Goal: Information Seeking & Learning: Learn about a topic

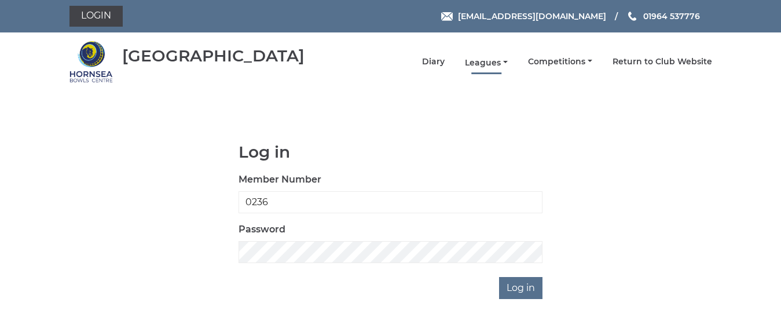
click at [495, 61] on link "Leagues" at bounding box center [486, 62] width 43 height 11
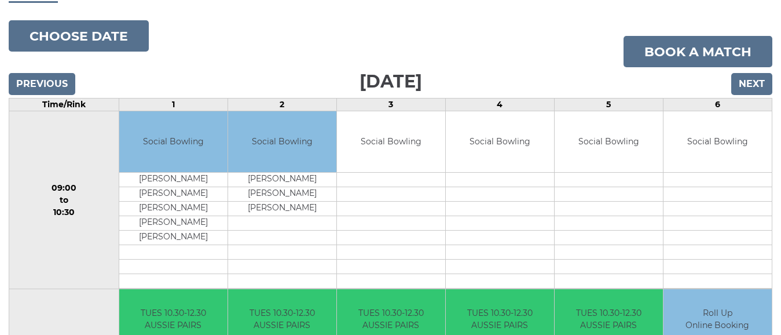
scroll to position [116, 0]
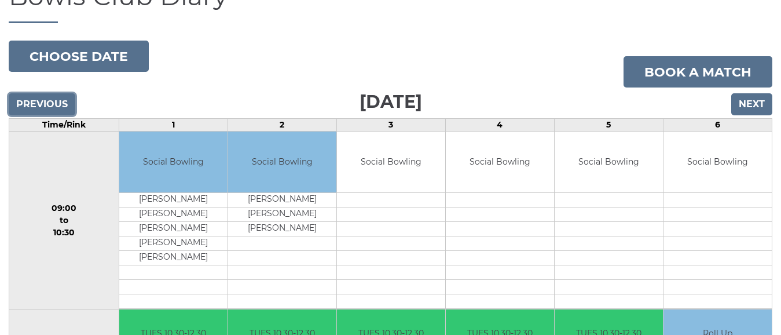
click at [67, 103] on input "Previous" at bounding box center [42, 104] width 67 height 22
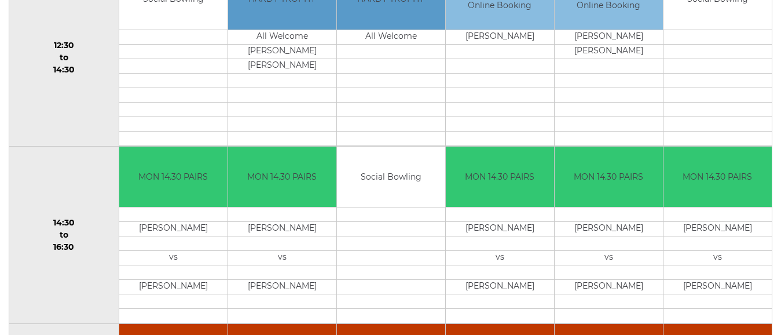
scroll to position [637, 0]
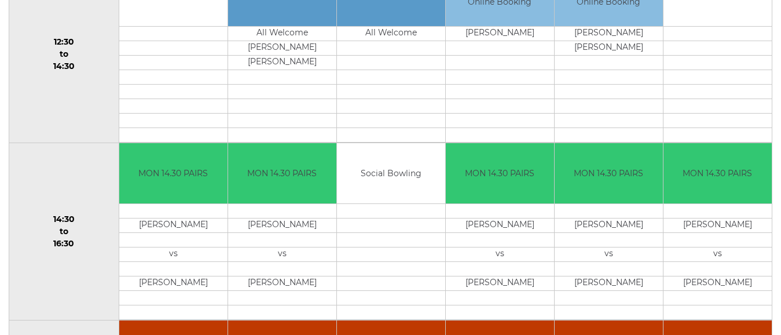
click at [722, 167] on td "MON 14.30 PAIRS" at bounding box center [718, 173] width 108 height 61
click at [722, 170] on td "MON 14.30 PAIRS" at bounding box center [718, 173] width 108 height 61
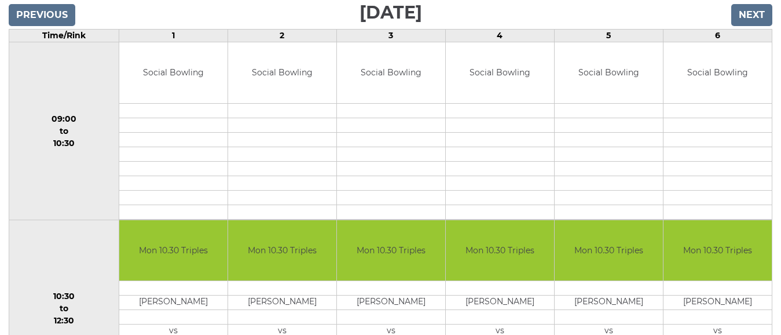
scroll to position [192, 0]
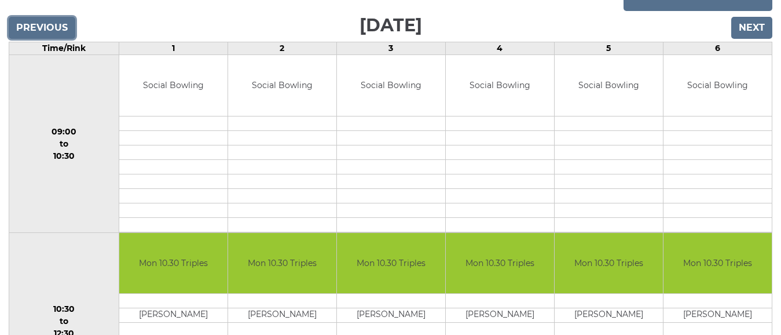
click at [43, 17] on input "Previous" at bounding box center [42, 28] width 67 height 22
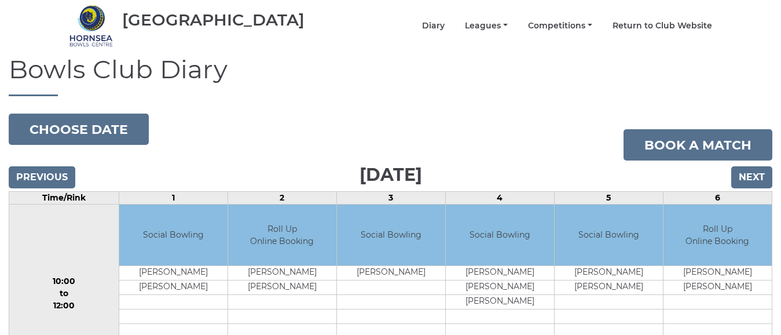
scroll to position [116, 0]
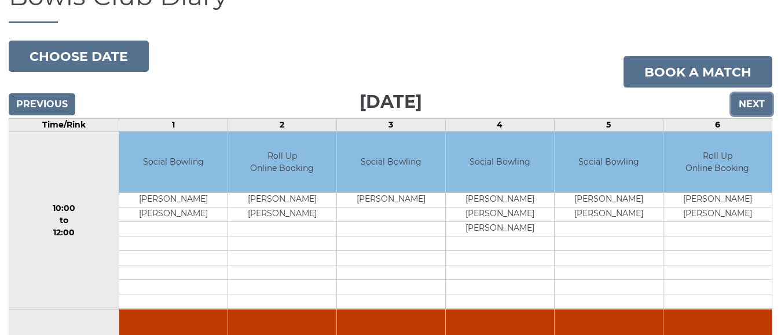
click at [752, 93] on input "Next" at bounding box center [752, 104] width 41 height 22
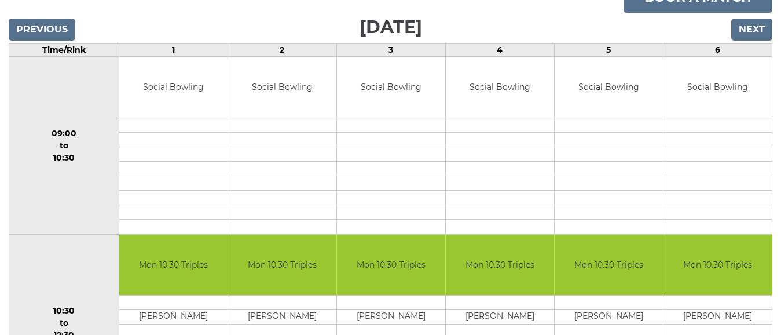
scroll to position [58, 0]
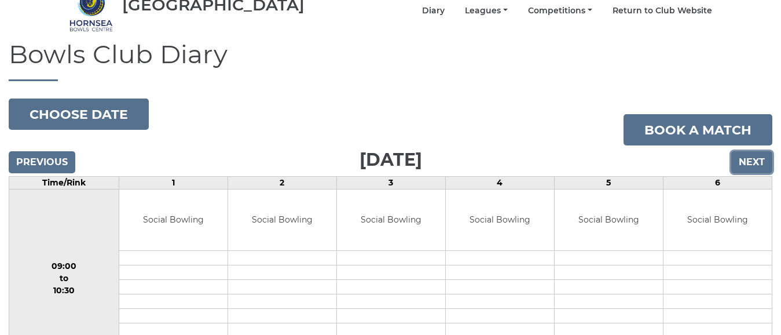
click at [757, 151] on input "Next" at bounding box center [752, 162] width 41 height 22
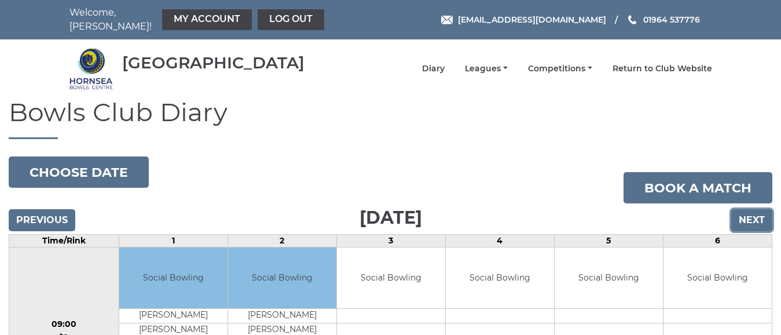
click at [751, 209] on input "Next" at bounding box center [752, 220] width 41 height 22
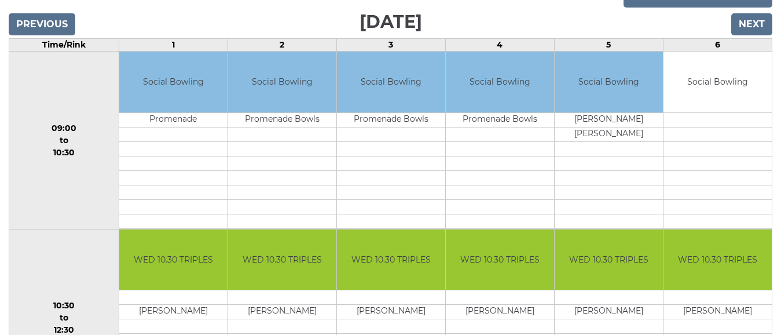
scroll to position [192, 0]
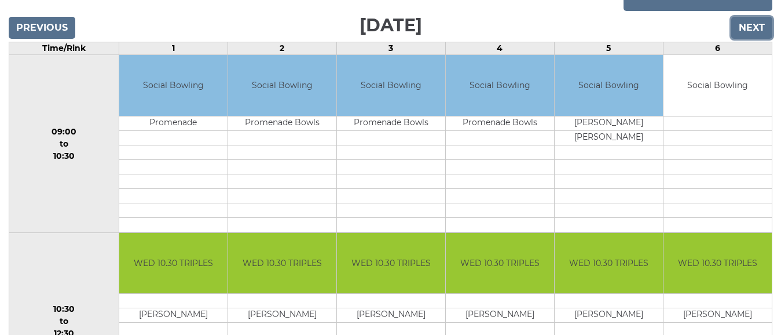
click at [751, 20] on input "Next" at bounding box center [752, 28] width 41 height 22
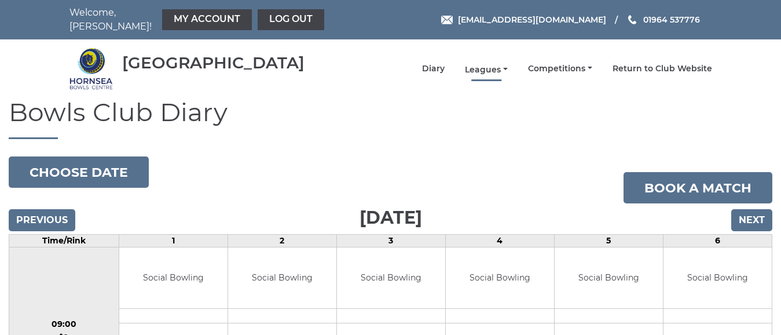
click at [490, 64] on link "Leagues" at bounding box center [486, 69] width 43 height 11
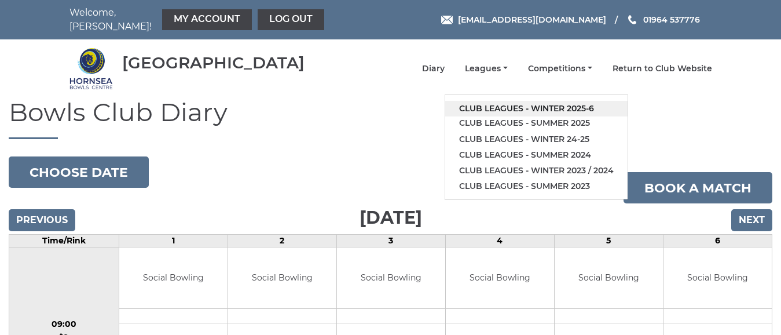
click at [550, 101] on link "Club leagues - Winter 2025-6" at bounding box center [536, 109] width 182 height 16
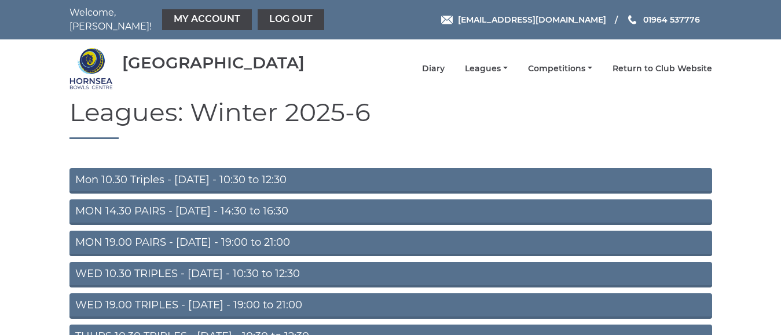
click at [244, 200] on link "MON 14.30 PAIRS - Monday - 14:30 to 16:30" at bounding box center [391, 211] width 643 height 25
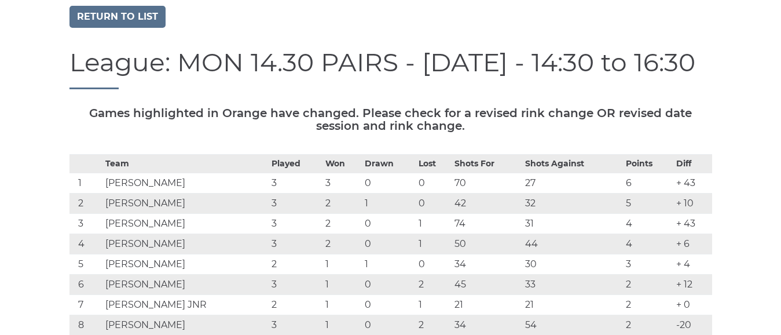
scroll to position [58, 0]
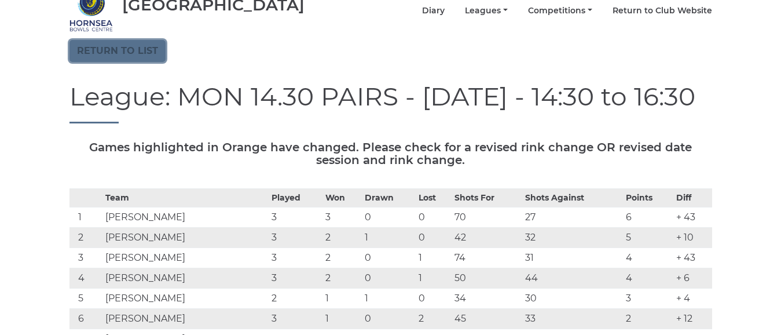
click at [131, 41] on link "Return to list" at bounding box center [118, 51] width 96 height 22
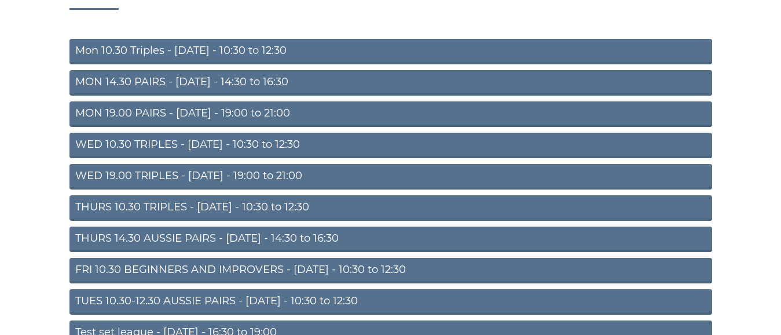
scroll to position [174, 0]
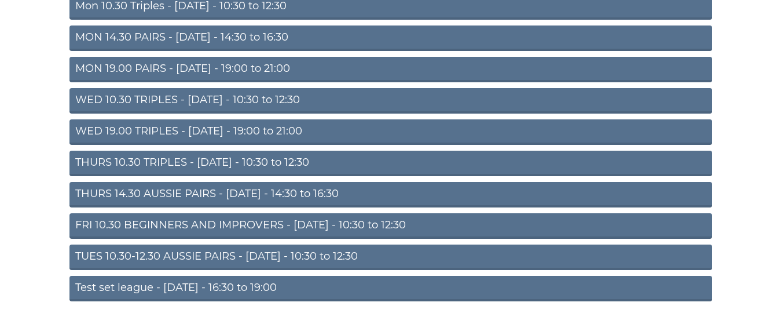
click at [237, 124] on link "WED 19.00 TRIPLES - [DATE] - 19:00 to 21:00" at bounding box center [391, 131] width 643 height 25
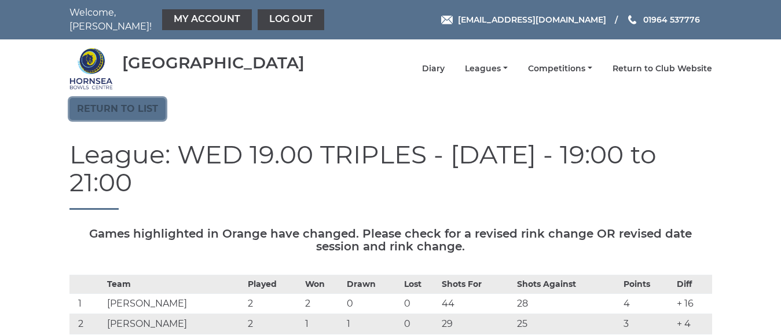
click at [126, 101] on link "Return to list" at bounding box center [118, 109] width 96 height 22
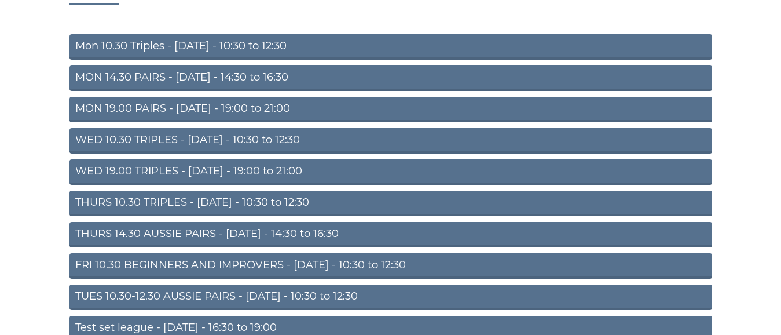
scroll to position [188, 0]
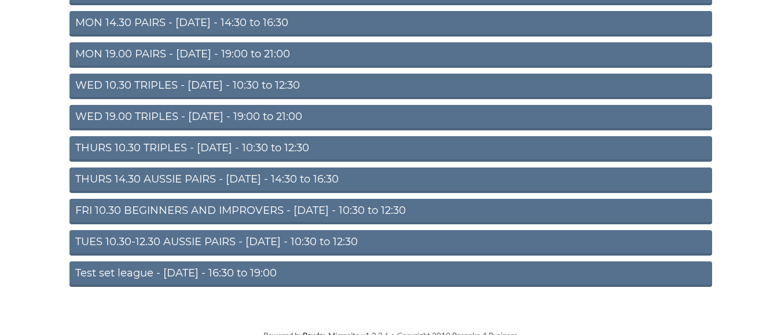
click at [247, 170] on link "THURS 14.30 AUSSIE PAIRS - [DATE] - 14:30 to 16:30" at bounding box center [391, 179] width 643 height 25
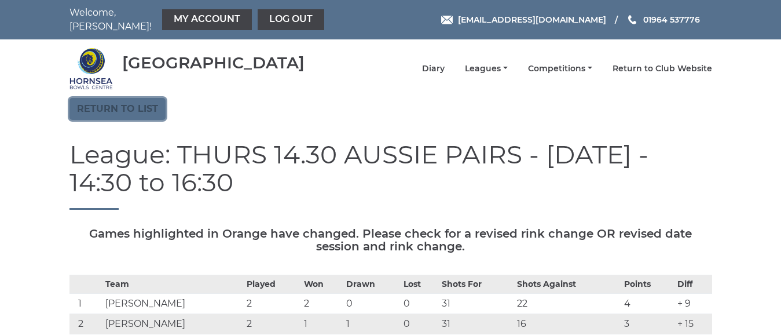
click at [133, 98] on link "Return to list" at bounding box center [118, 109] width 96 height 22
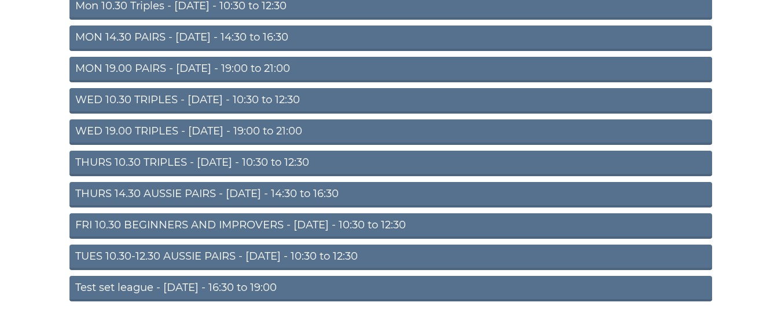
scroll to position [188, 0]
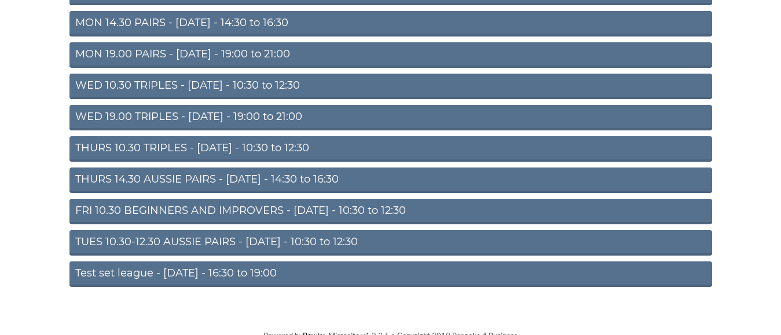
click at [244, 202] on link "FRI 10.30 BEGINNERS AND IMPROVERS - Friday - 10:30 to 12:30" at bounding box center [391, 211] width 643 height 25
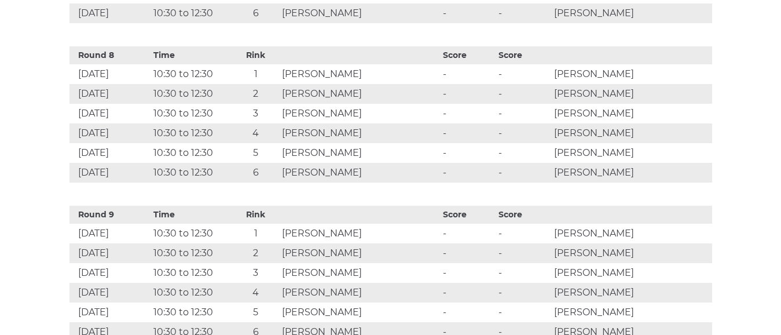
scroll to position [1564, 0]
